Goal: Information Seeking & Learning: Learn about a topic

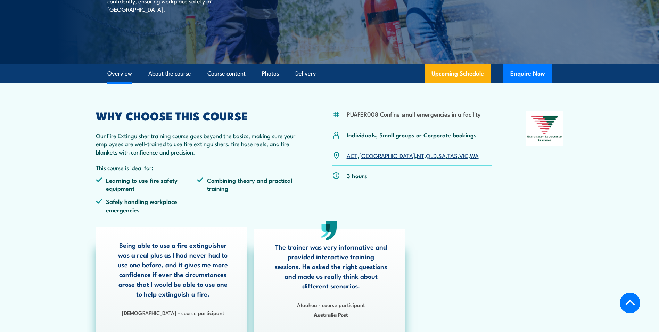
scroll to position [174, 0]
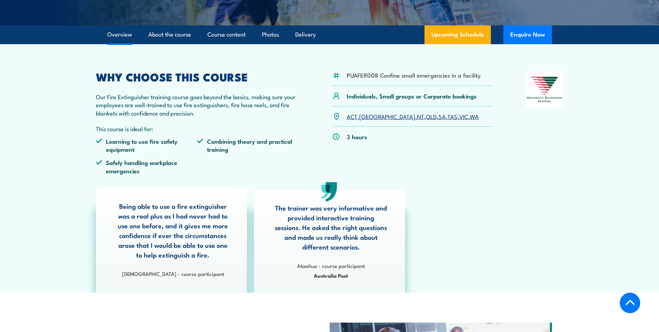
click at [460, 118] on link "VIC" at bounding box center [464, 116] width 9 height 8
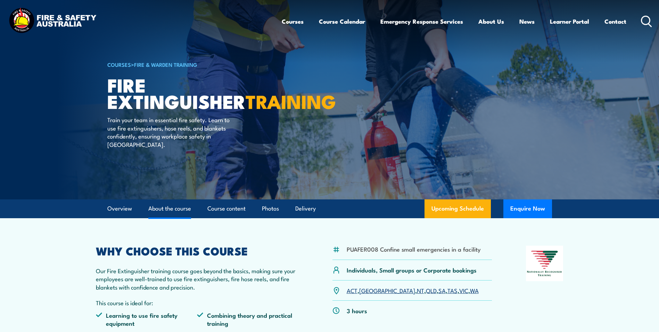
click at [175, 207] on link "About the course" at bounding box center [169, 208] width 43 height 18
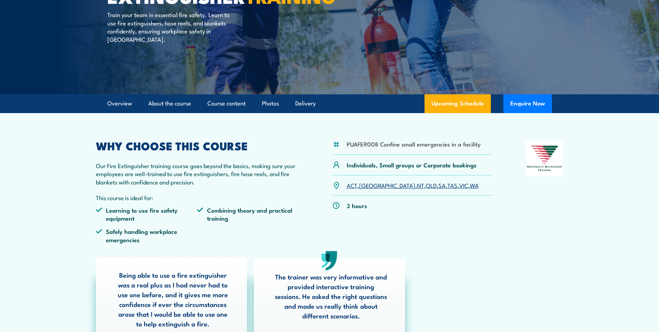
scroll to position [1, 0]
